Goal: Transaction & Acquisition: Purchase product/service

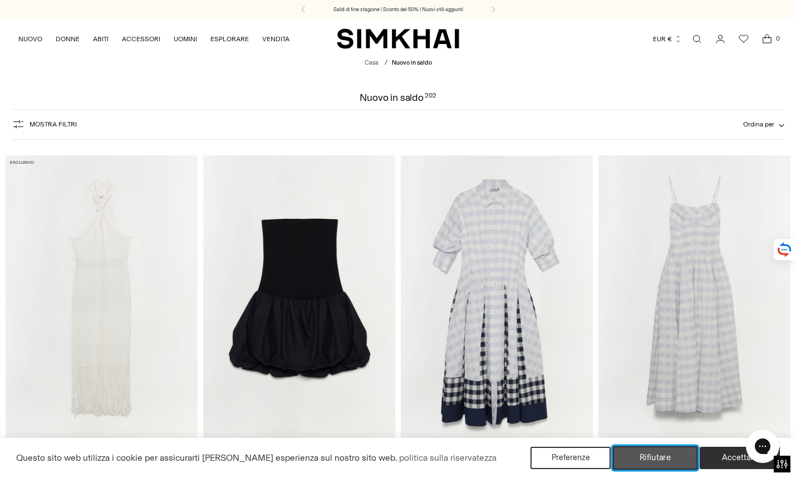
click at [641, 451] on button "Rifiutare" at bounding box center [655, 457] width 85 height 23
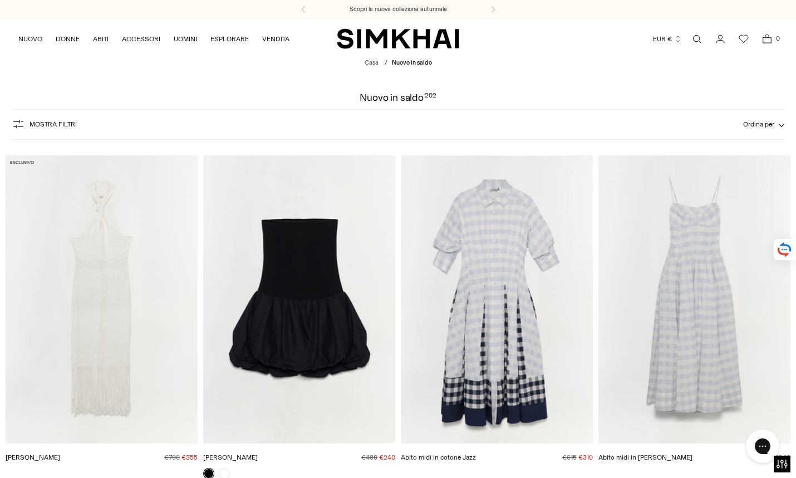
scroll to position [167, 0]
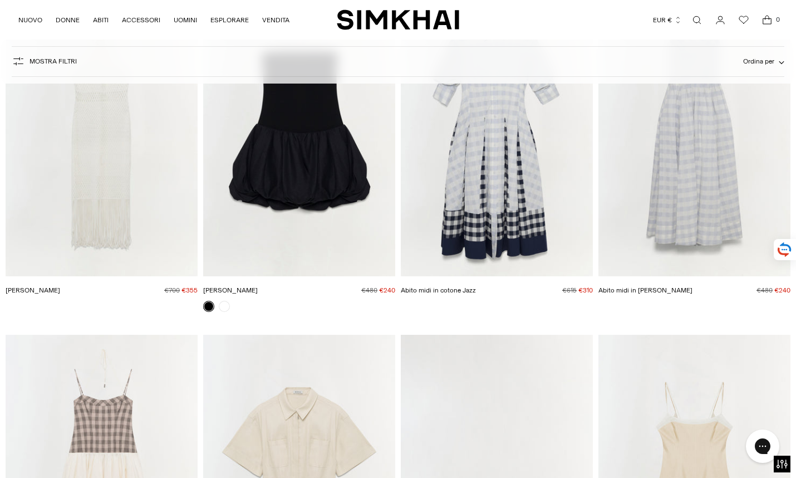
click at [773, 61] on font "Ordina per" at bounding box center [758, 61] width 31 height 8
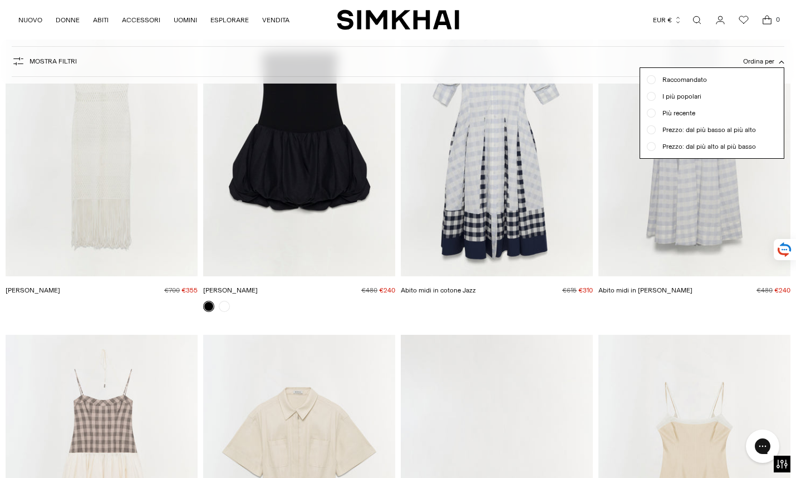
click at [724, 127] on font "Prezzo: dal più basso al più alto" at bounding box center [709, 130] width 94 height 8
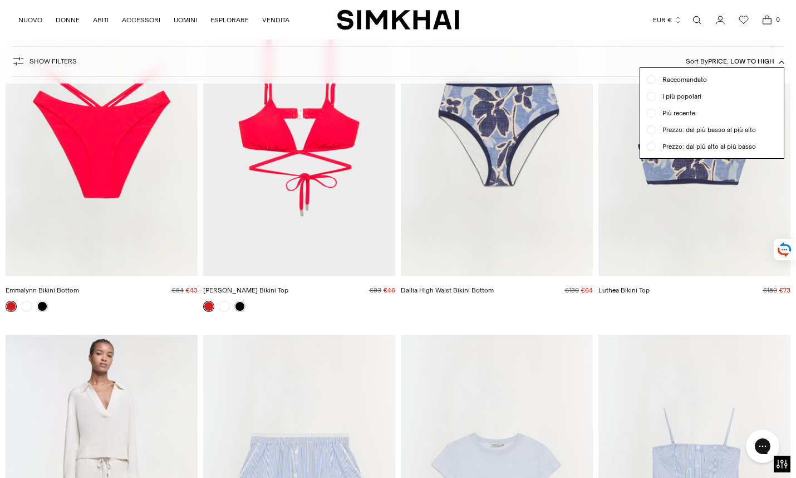
scroll to position [82, 0]
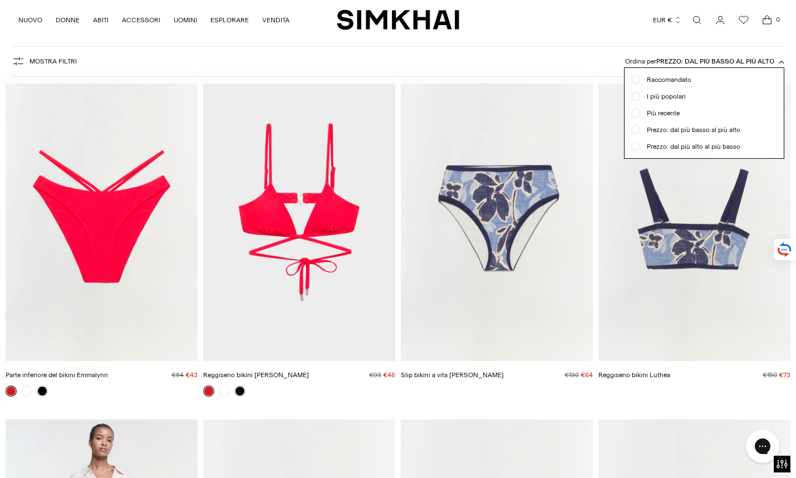
click at [230, 61] on div "Mostra filtri Show Filters Ordina per prezzo: dal più basso al più alto Raccoma…" at bounding box center [398, 61] width 772 height 31
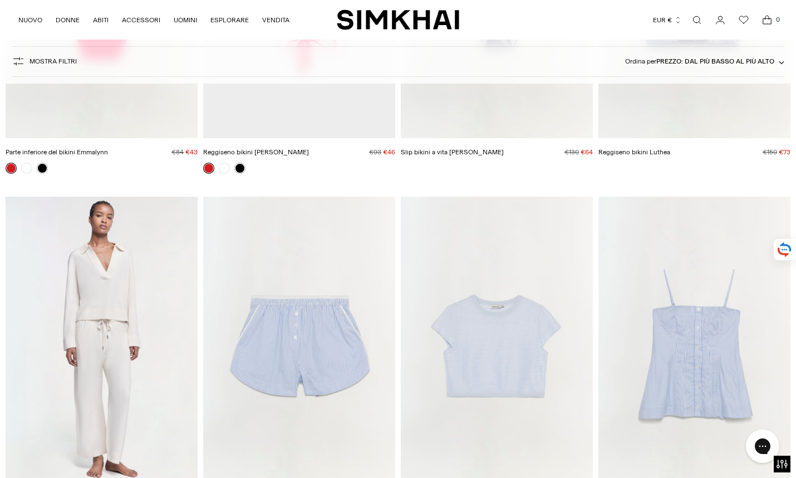
scroll to position [416, 0]
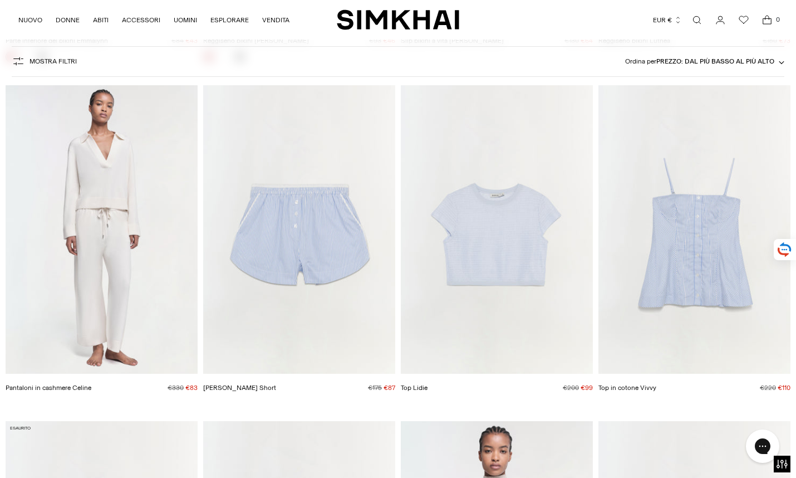
click at [0, 0] on img "Pantaloni in cashmere Celine" at bounding box center [0, 0] width 0 height 0
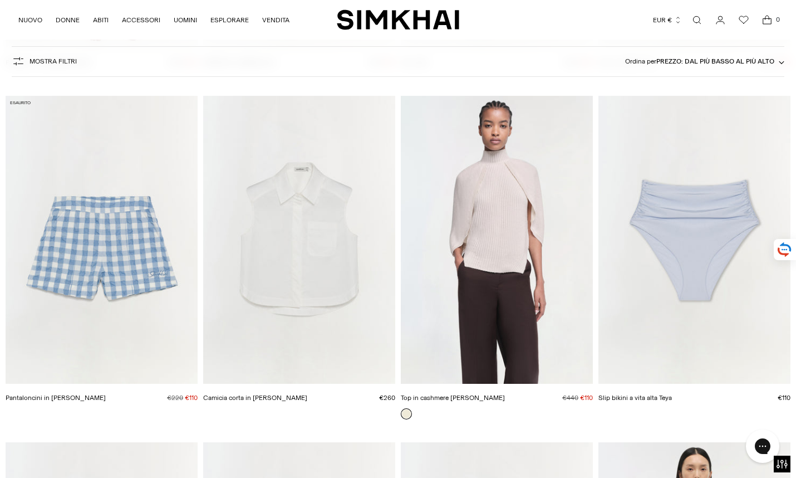
scroll to position [750, 0]
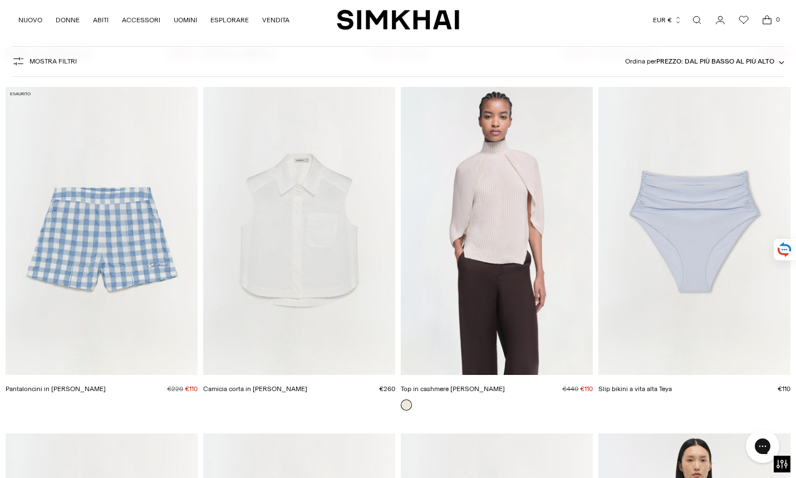
click at [0, 0] on img "Top in cashmere Jeannie" at bounding box center [0, 0] width 0 height 0
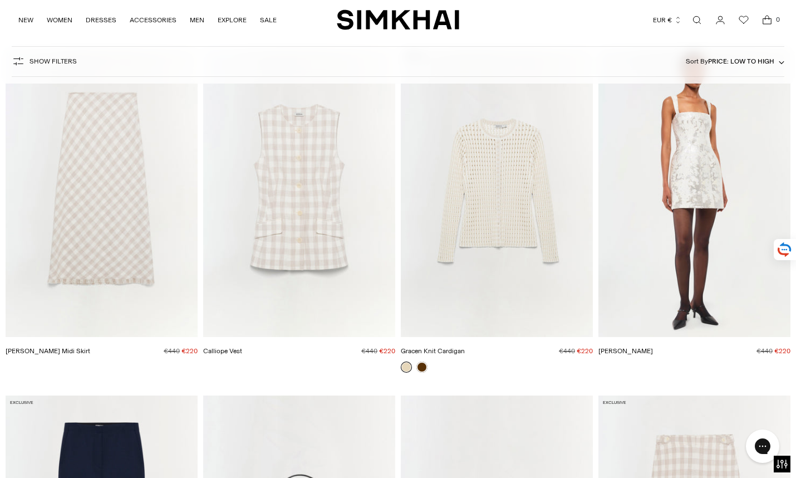
scroll to position [8710, 0]
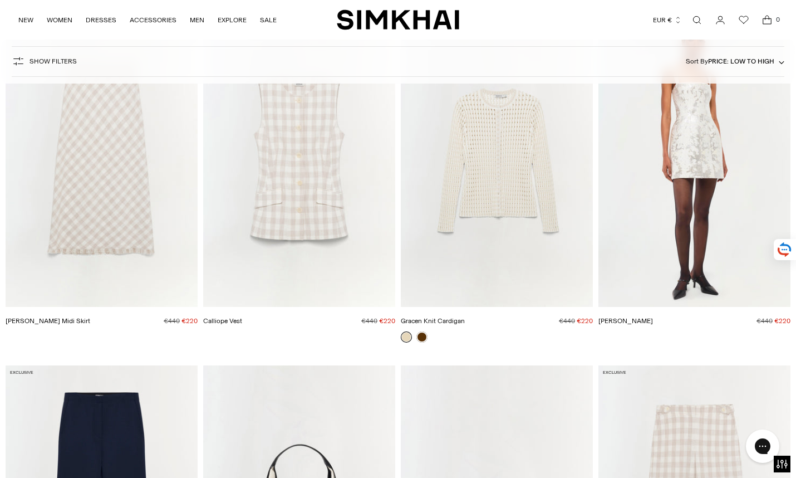
click at [0, 0] on img "Gracen Knit Cardigan" at bounding box center [0, 0] width 0 height 0
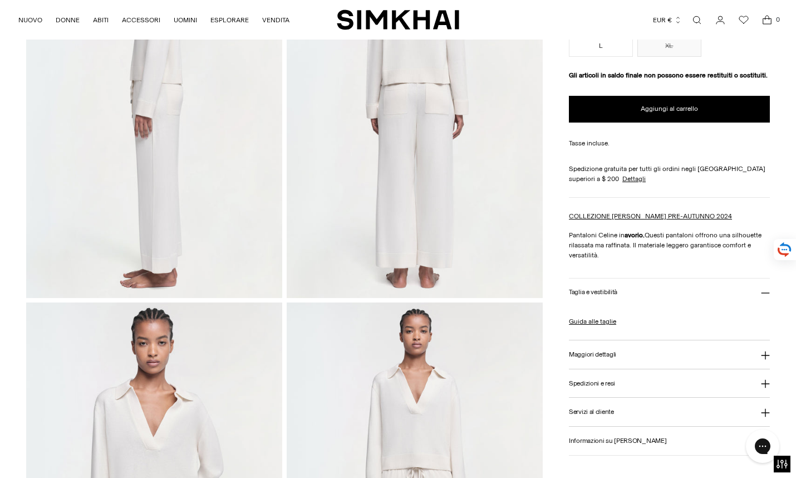
click at [762, 353] on icon at bounding box center [765, 355] width 9 height 9
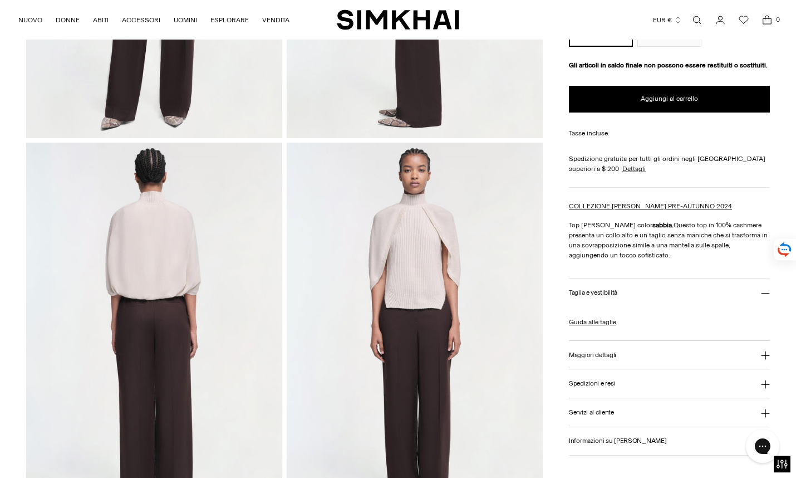
scroll to position [334, 0]
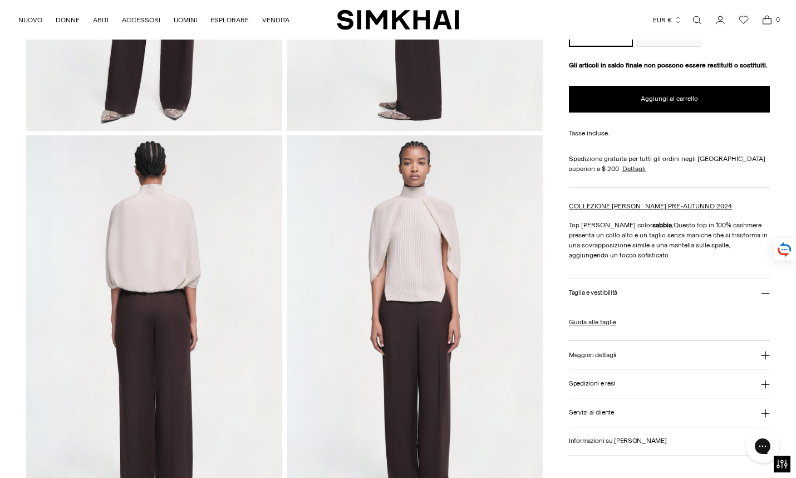
click at [761, 359] on icon at bounding box center [765, 355] width 9 height 9
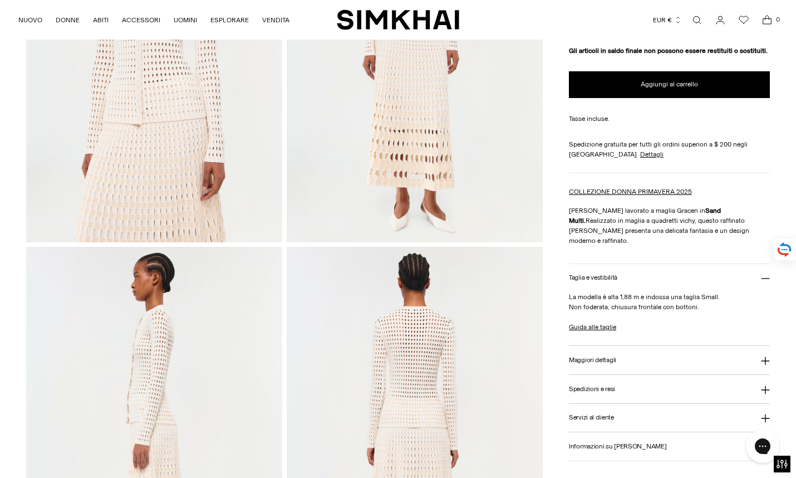
click at [763, 357] on icon at bounding box center [765, 361] width 8 height 8
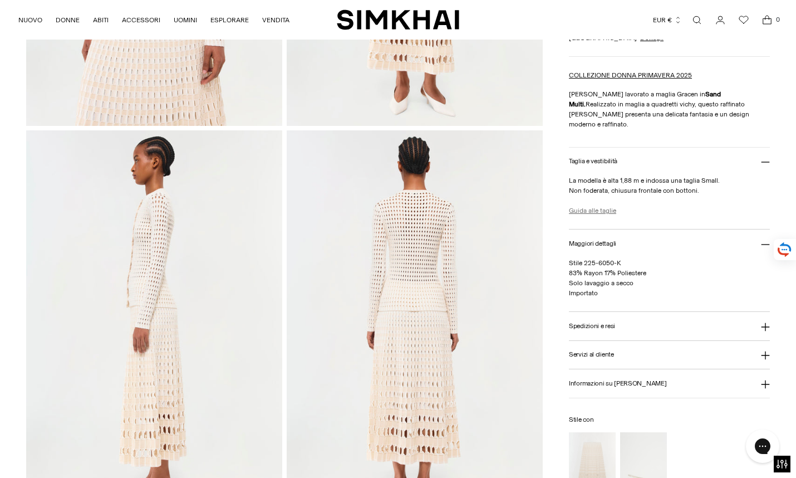
scroll to position [390, 0]
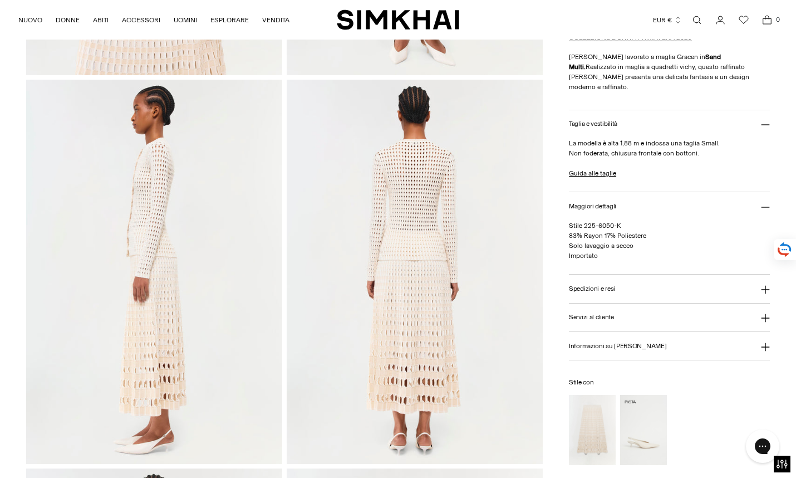
click at [0, 0] on img "Sylvie Slingback Kitten Heel" at bounding box center [0, 0] width 0 height 0
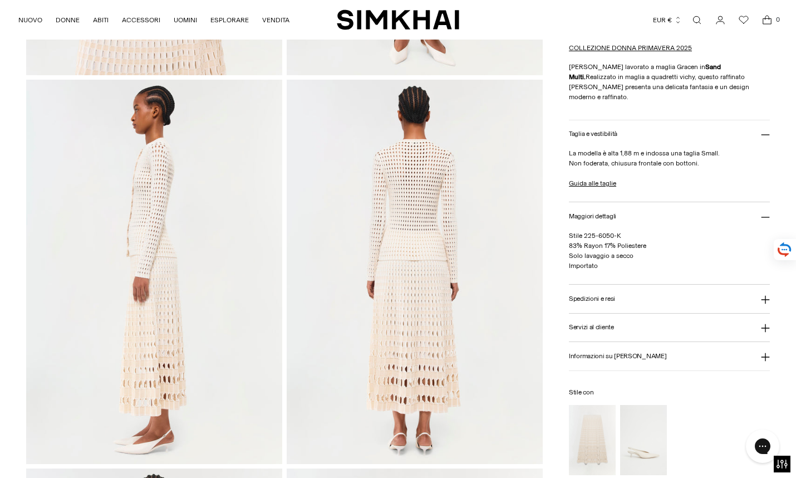
click at [88, 237] on img at bounding box center [154, 272] width 256 height 384
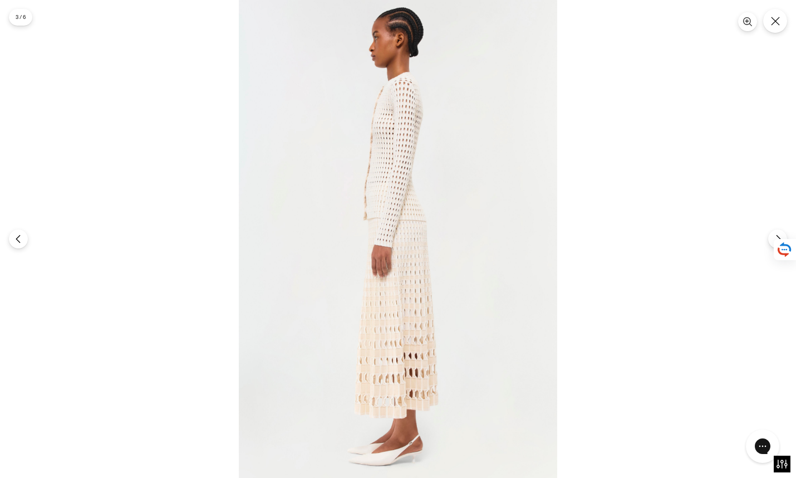
click at [88, 237] on div at bounding box center [398, 239] width 796 height 478
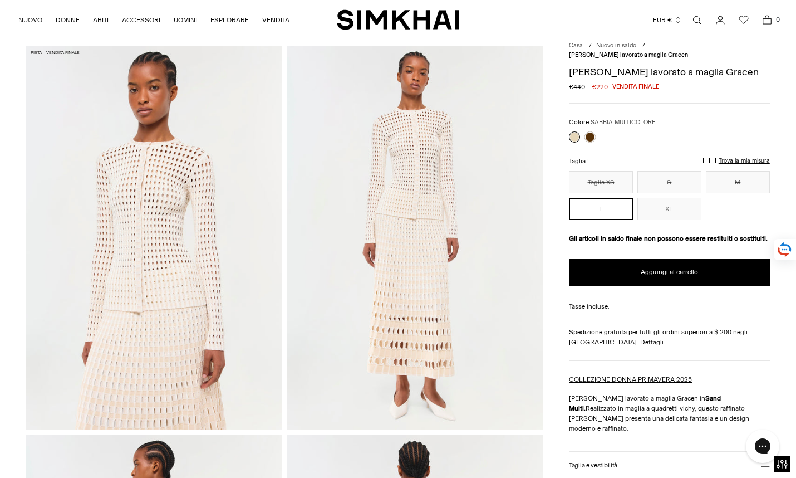
scroll to position [0, 0]
